Goal: Check status: Check status

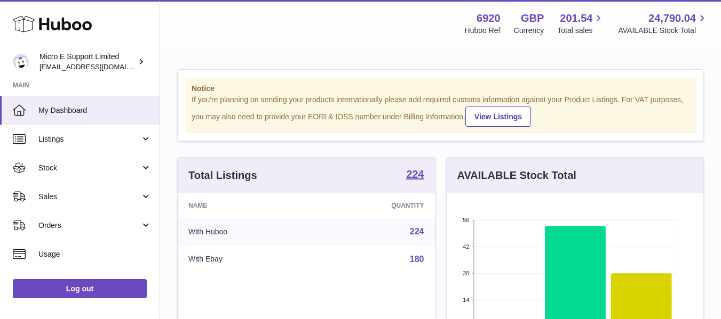
scroll to position [166, 257]
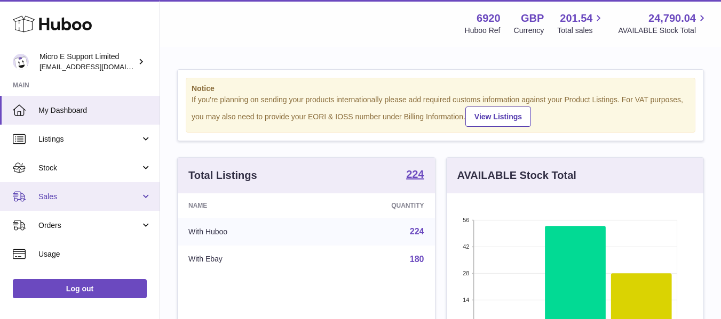
click at [78, 205] on link "Sales" at bounding box center [79, 196] width 159 height 29
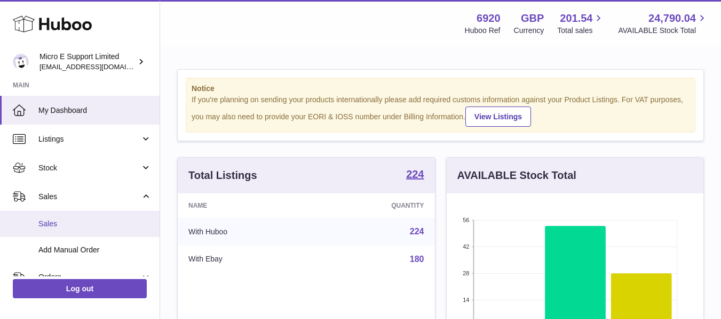
click at [49, 223] on span "Sales" at bounding box center [94, 224] width 113 height 10
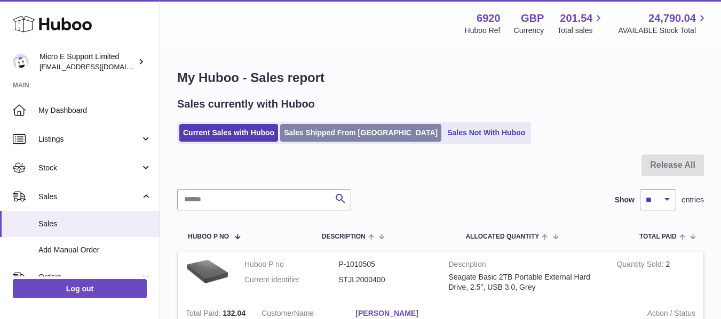
click at [348, 137] on link "Sales Shipped From [GEOGRAPHIC_DATA]" at bounding box center [360, 133] width 161 height 18
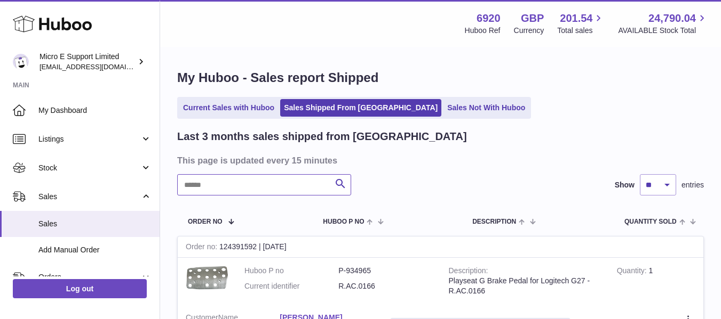
click at [290, 183] on input "text" at bounding box center [264, 184] width 174 height 21
type input "*******"
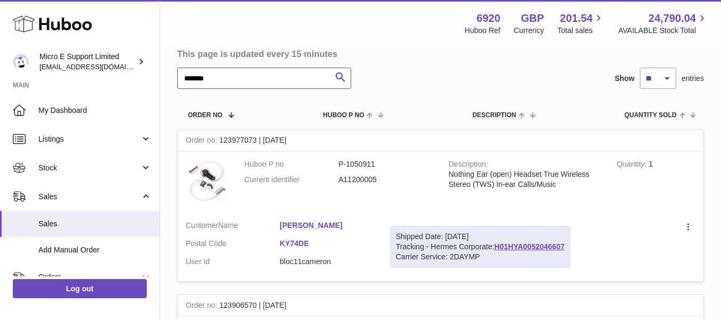
scroll to position [108, 0]
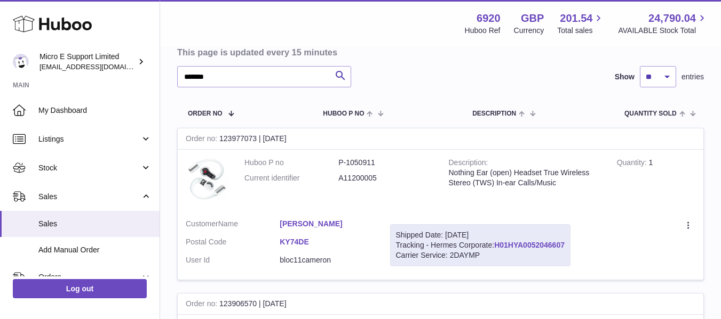
click at [532, 243] on link "H01HYA0052046607" at bounding box center [529, 245] width 70 height 9
click at [225, 77] on input "*******" at bounding box center [264, 76] width 174 height 21
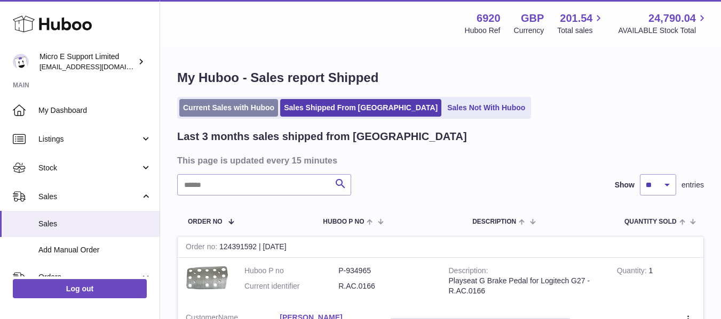
click at [207, 112] on link "Current Sales with Huboo" at bounding box center [228, 108] width 99 height 18
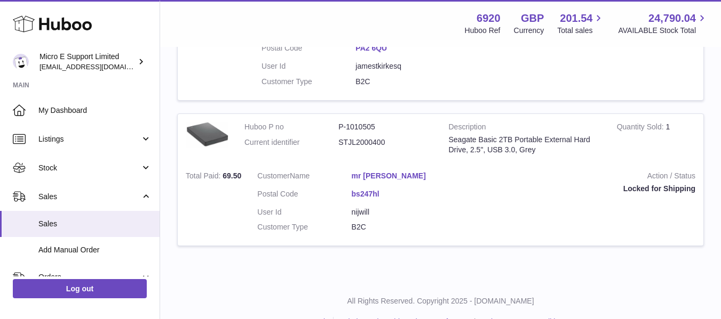
scroll to position [284, 0]
click at [62, 228] on span "Sales" at bounding box center [94, 224] width 113 height 10
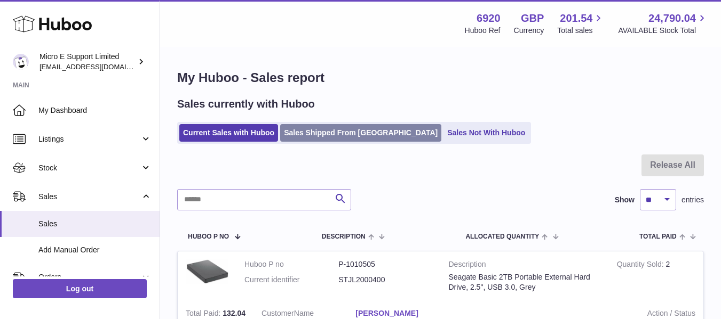
click at [347, 132] on link "Sales Shipped From [GEOGRAPHIC_DATA]" at bounding box center [360, 133] width 161 height 18
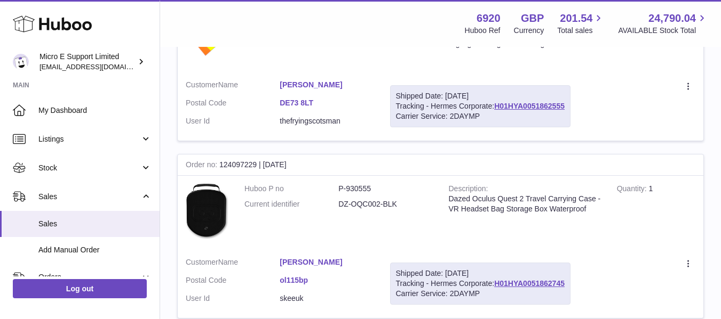
scroll to position [1686, 0]
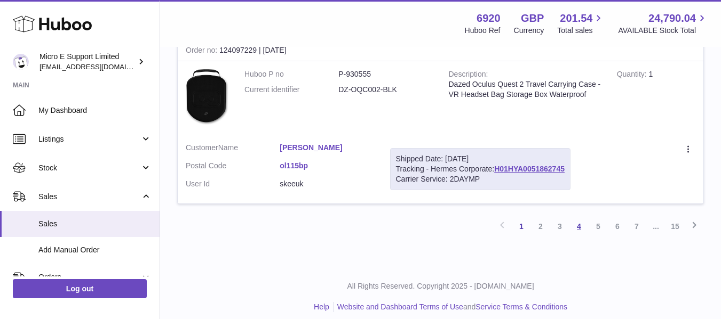
click at [575, 220] on link "4" at bounding box center [578, 226] width 19 height 19
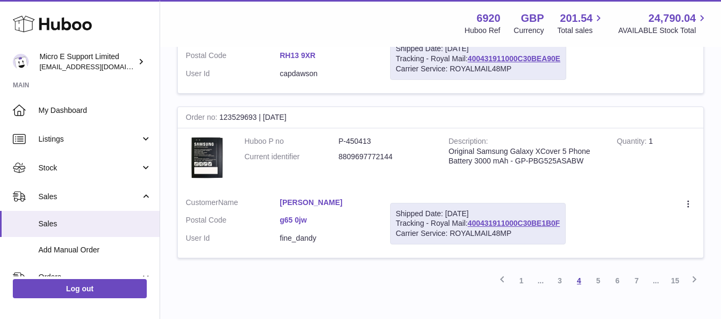
scroll to position [1752, 0]
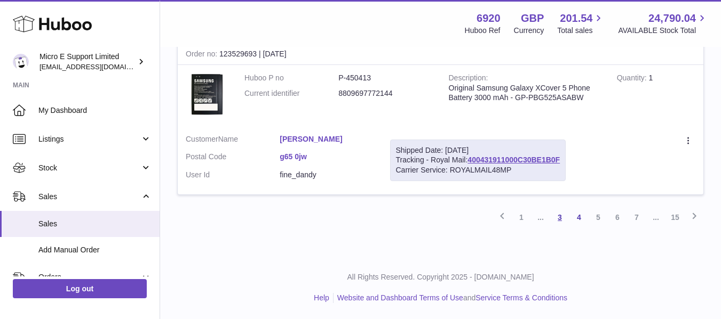
click at [557, 221] on link "3" at bounding box center [559, 217] width 19 height 19
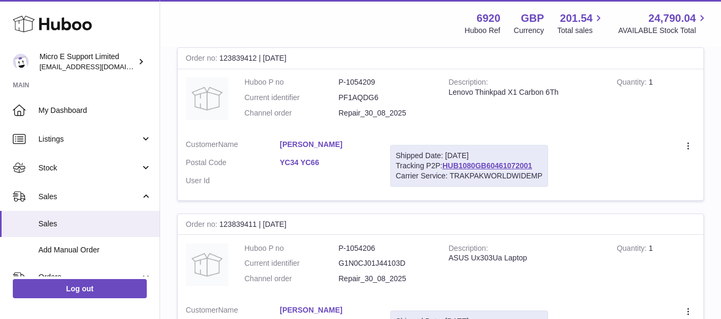
scroll to position [686, 0]
